Goal: Information Seeking & Learning: Learn about a topic

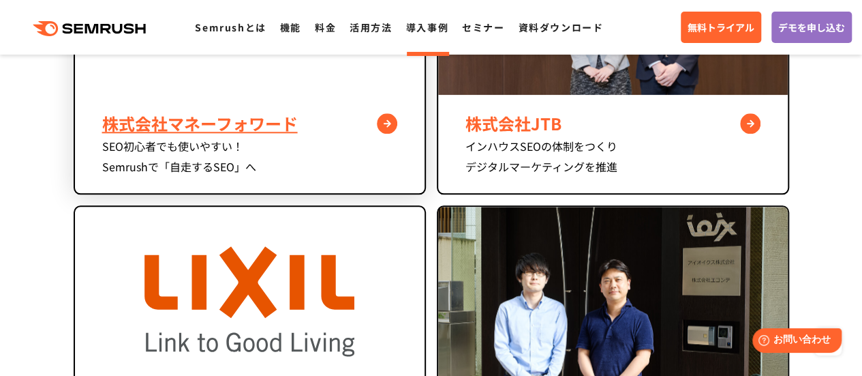
click at [250, 152] on div "SEO初心者でも使いやすい！ Semrushで「自走するSEO」へ" at bounding box center [249, 156] width 295 height 41
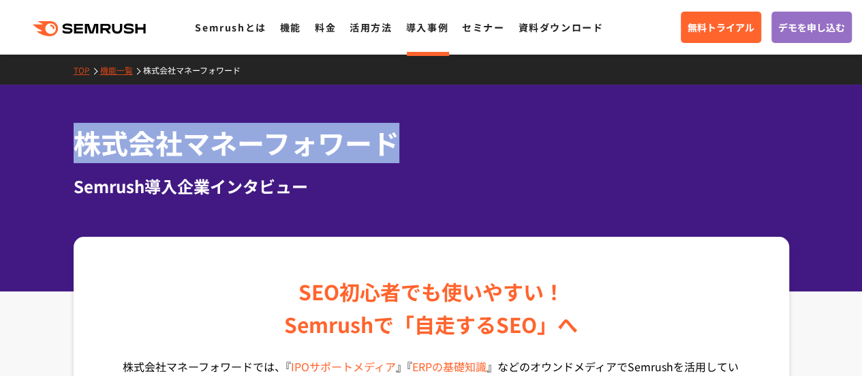
drag, startPoint x: 78, startPoint y: 138, endPoint x: 404, endPoint y: 127, distance: 326.0
click at [404, 127] on h1 "株式会社マネーフォワード" at bounding box center [432, 143] width 716 height 40
copy h1 "株式会社マネーフォワード"
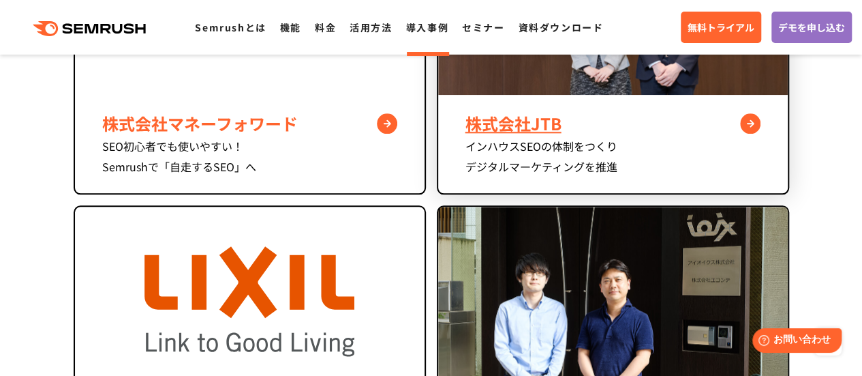
click at [485, 126] on div "株式会社JTB" at bounding box center [613, 123] width 295 height 25
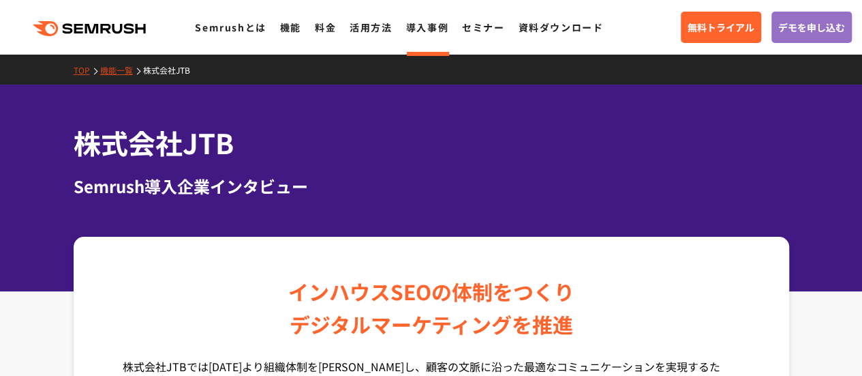
click at [221, 153] on h1 "株式会社JTB" at bounding box center [432, 143] width 716 height 40
drag, startPoint x: 221, startPoint y: 153, endPoint x: 149, endPoint y: 136, distance: 73.6
click at [149, 136] on h1 "株式会社JTB" at bounding box center [432, 143] width 716 height 40
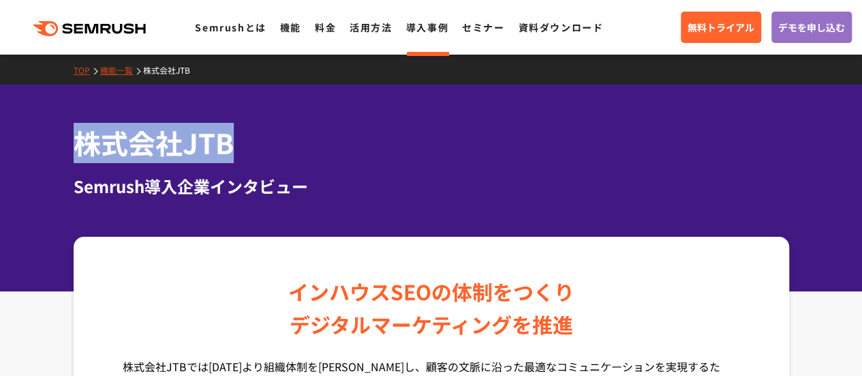
drag, startPoint x: 78, startPoint y: 141, endPoint x: 235, endPoint y: 138, distance: 156.8
click at [235, 138] on h1 "株式会社JTB" at bounding box center [432, 143] width 716 height 40
copy h1 "株式会社JTB"
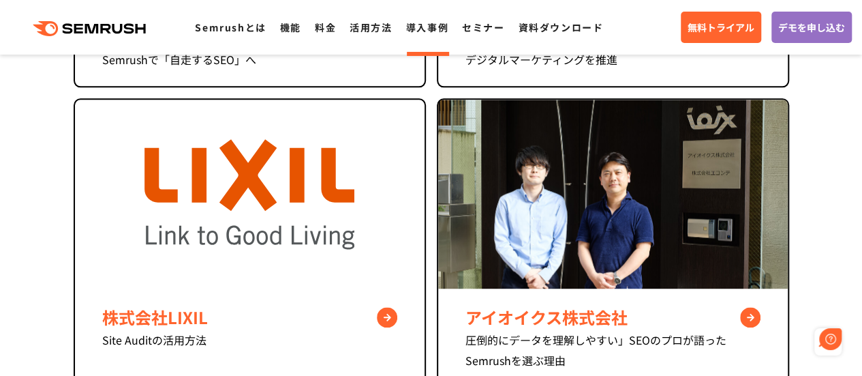
scroll to position [858, 0]
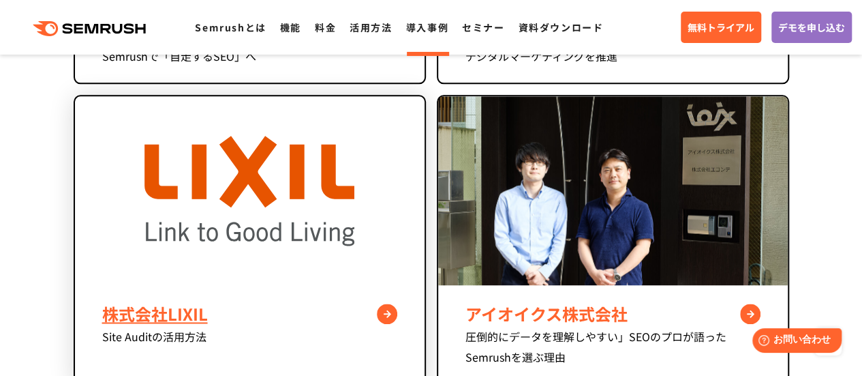
click at [172, 302] on div "株式会社LIXIL" at bounding box center [249, 313] width 295 height 25
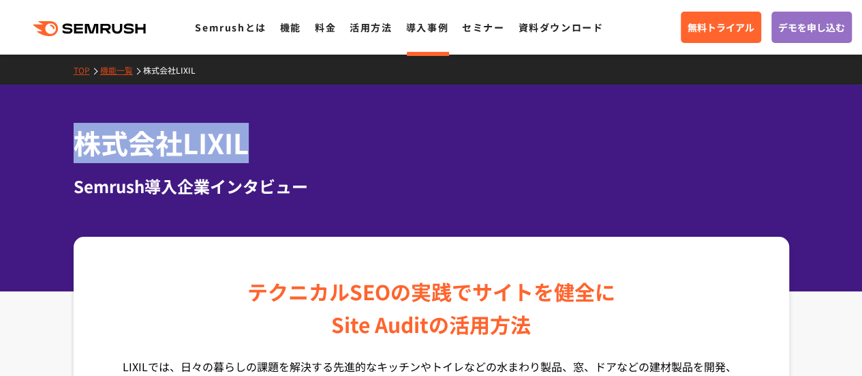
drag, startPoint x: 85, startPoint y: 145, endPoint x: 250, endPoint y: 147, distance: 165.0
click at [250, 147] on h1 "株式会社LIXIL" at bounding box center [432, 143] width 716 height 40
copy h1 "株式会社LIXIL"
